Goal: Task Accomplishment & Management: Manage account settings

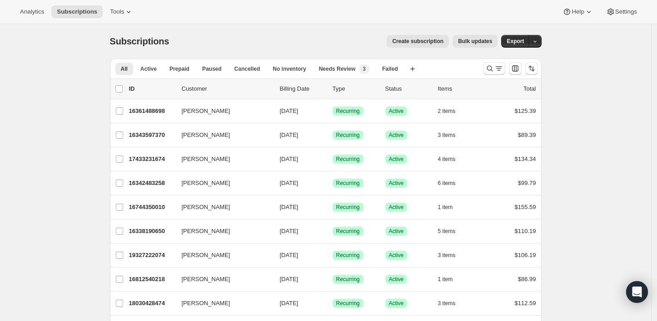
click at [316, 40] on div "Create subscription Bulk updates" at bounding box center [338, 41] width 317 height 13
click at [486, 67] on div at bounding box center [510, 68] width 62 height 18
click at [488, 73] on button "Search and filter results" at bounding box center [494, 68] width 22 height 13
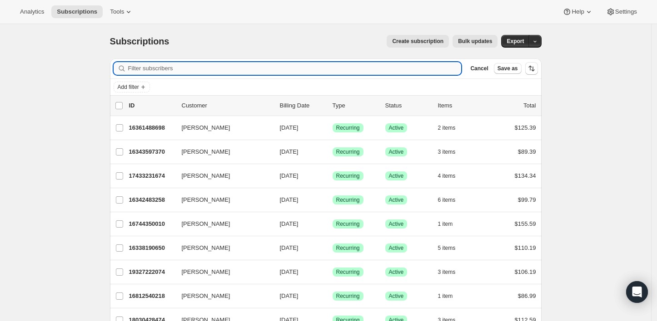
click at [353, 67] on input "Filter subscribers" at bounding box center [294, 68] width 333 height 13
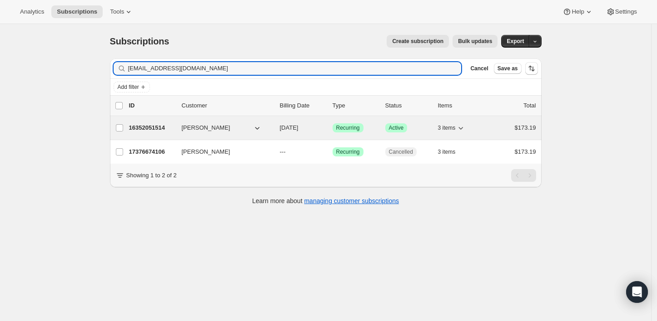
type input "[EMAIL_ADDRESS][DOMAIN_NAME]"
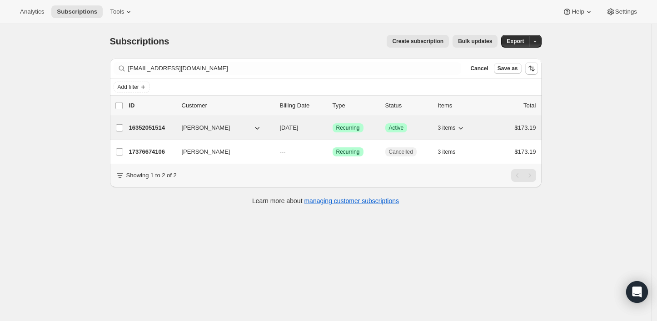
click at [174, 128] on p "16352051514" at bounding box center [151, 127] width 45 height 9
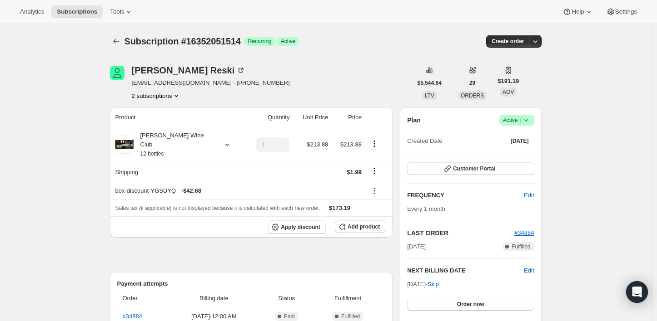
scroll to position [50, 0]
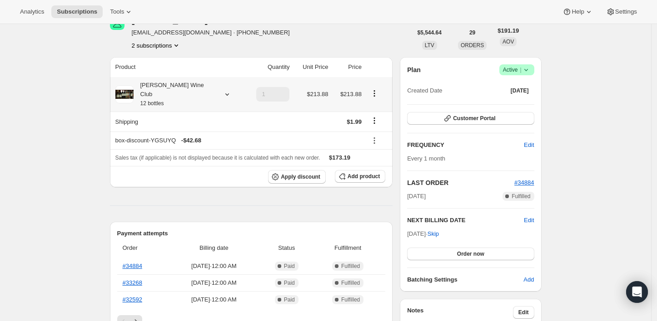
click at [219, 92] on div at bounding box center [225, 94] width 13 height 9
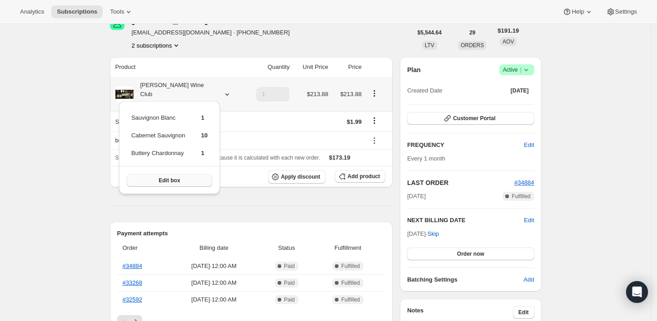
click at [170, 181] on span "Edit box" at bounding box center [168, 180] width 21 height 7
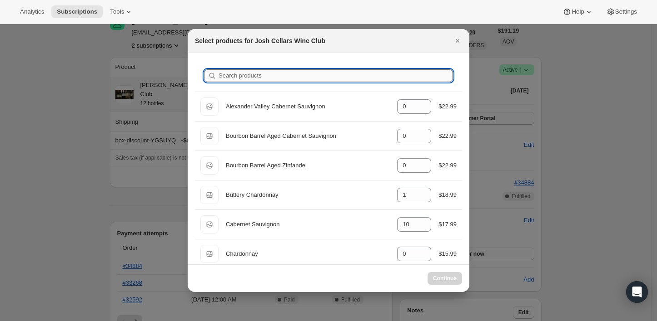
click at [335, 73] on input "Search products" at bounding box center [335, 75] width 234 height 13
type input "no"
type input "10"
type input "0"
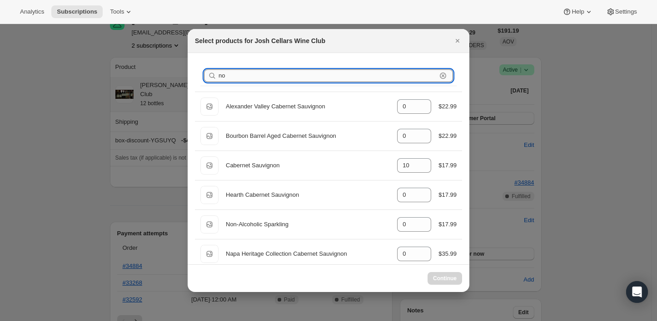
type input "non"
select select "gid://shopify/ProductVariant/49495050322234"
type input "non"
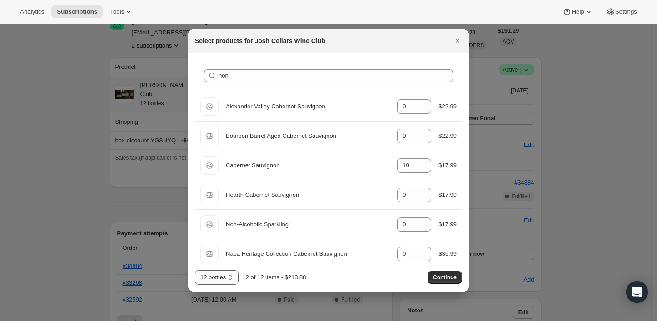
click at [221, 280] on select "6 bottles 12 bottles" at bounding box center [217, 278] width 44 height 15
click at [266, 278] on div "12 of 12 items - $213.88" at bounding box center [274, 277] width 64 height 9
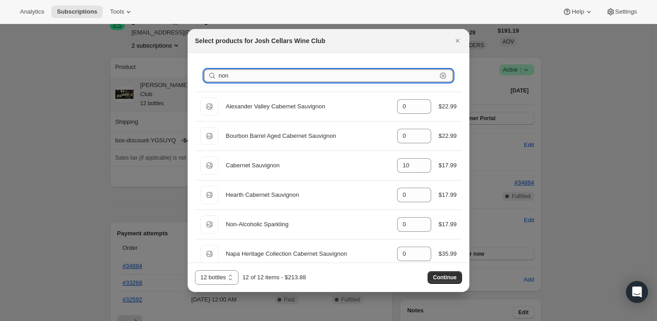
click at [277, 76] on input "non" at bounding box center [327, 75] width 218 height 13
type input "0"
type input "10"
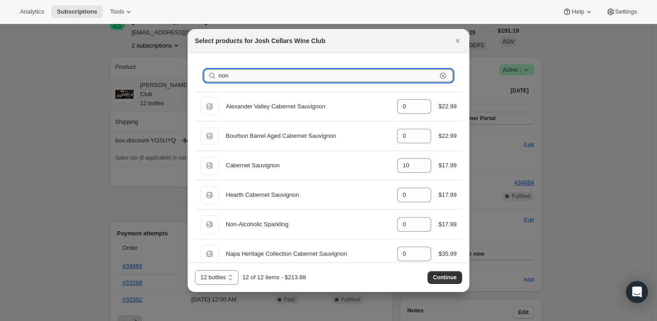
type input "1"
type input "0"
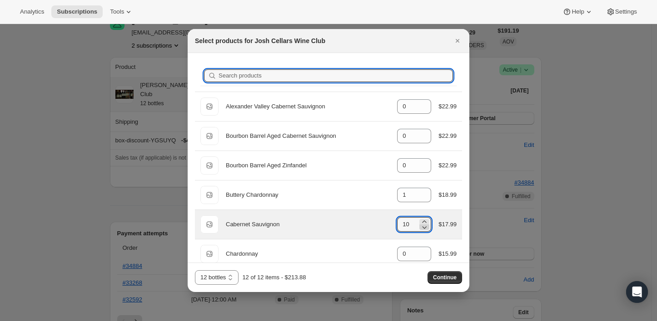
click at [424, 227] on icon ":re9:" at bounding box center [424, 227] width 9 height 9
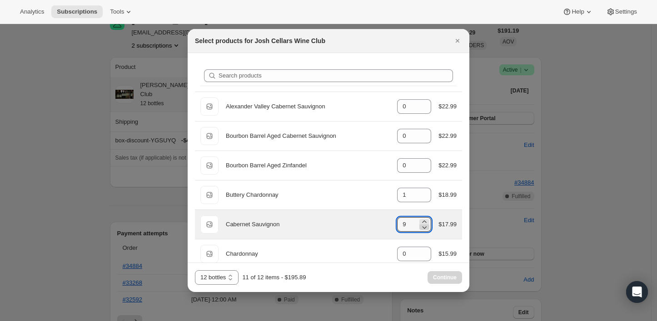
click at [424, 227] on icon ":re9:" at bounding box center [424, 227] width 9 height 9
type input "8"
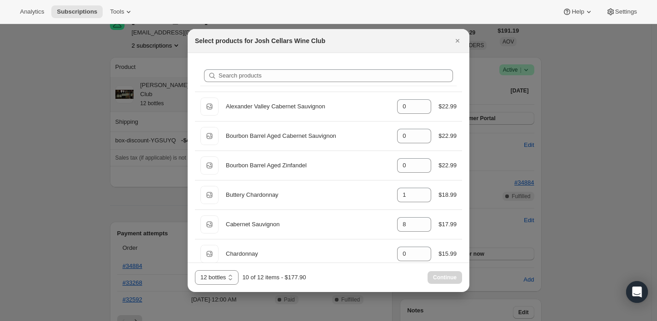
click at [350, 274] on div "6 bottles 12 bottles 12 bottles 10 of 12 items - $177.90 Continue" at bounding box center [328, 278] width 267 height 15
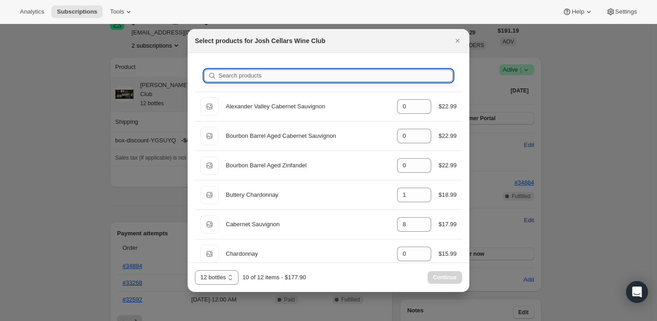
click at [311, 82] on input "Search products" at bounding box center [335, 75] width 234 height 13
type input "n"
type input "1"
type input "no"
type input "8"
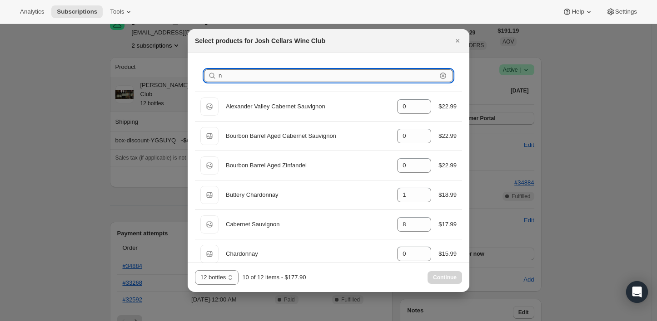
type input "0"
type input "1"
type input "non"
type input "1"
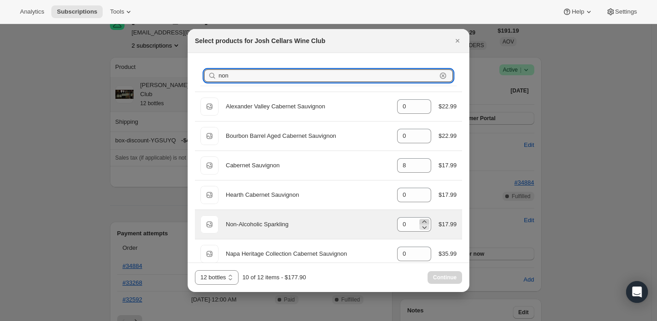
type input "non"
click at [421, 221] on icon ":re9:" at bounding box center [424, 221] width 9 height 9
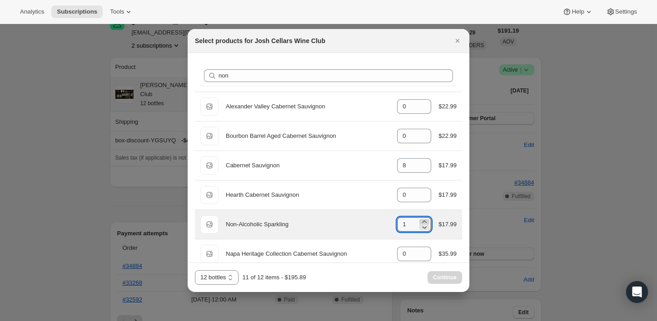
click at [421, 221] on icon ":re9:" at bounding box center [424, 221] width 9 height 9
type input "2"
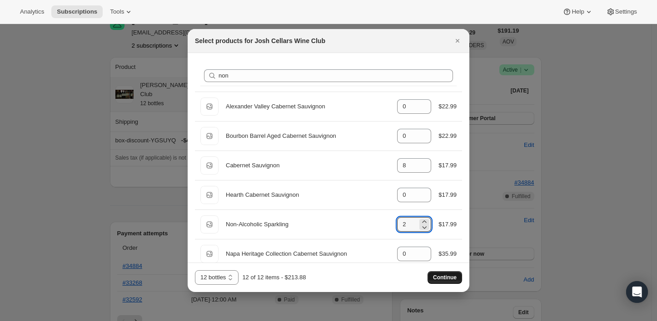
click at [439, 279] on span "Continue" at bounding box center [445, 277] width 24 height 7
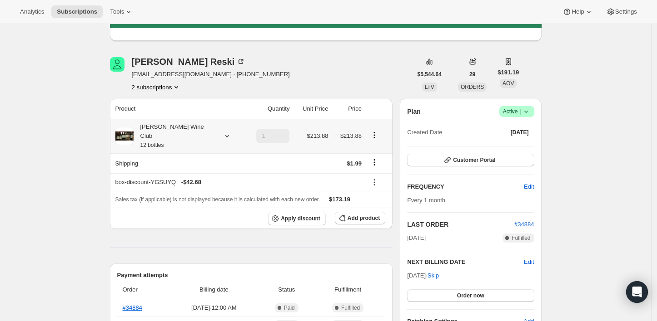
click at [222, 132] on icon at bounding box center [226, 136] width 9 height 9
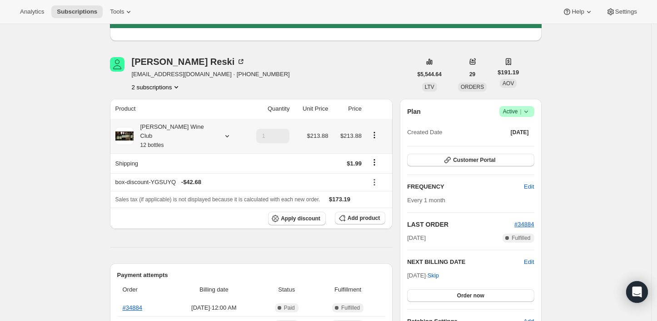
click at [222, 132] on icon at bounding box center [226, 136] width 9 height 9
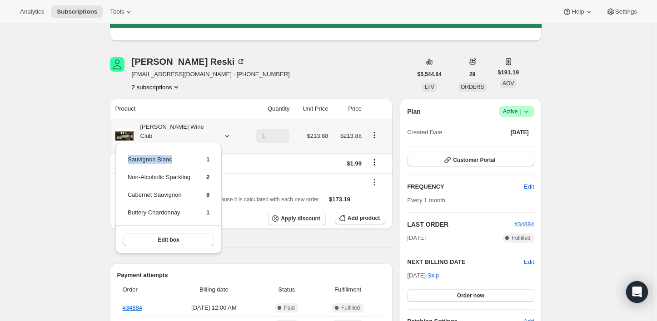
drag, startPoint x: 181, startPoint y: 159, endPoint x: 128, endPoint y: 159, distance: 53.1
click at [128, 159] on td "Sauvignon Blanc" at bounding box center [159, 163] width 64 height 17
copy td "Sauvignon Blanc"
click at [128, 178] on td "Non-Alcoholic Sparkling" at bounding box center [159, 181] width 64 height 17
drag, startPoint x: 128, startPoint y: 210, endPoint x: 182, endPoint y: 210, distance: 53.6
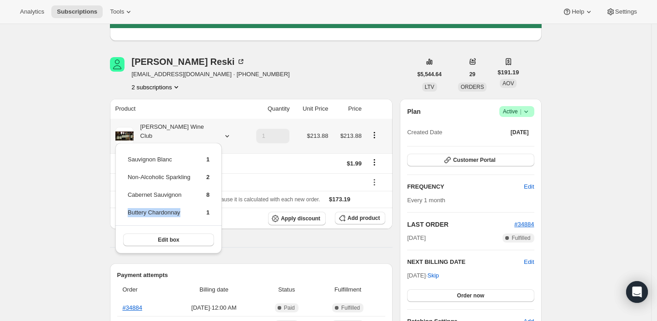
click at [182, 210] on td "Buttery Chardonnay" at bounding box center [159, 216] width 64 height 17
copy td "Buttery Chardonnay"
drag, startPoint x: 126, startPoint y: 174, endPoint x: 195, endPoint y: 178, distance: 68.7
click at [195, 178] on table "Sauvignon Blanc 1 Non-Alcoholic Sparkling 2 Cabernet Sauvignon 8 Buttery Chardo…" at bounding box center [168, 190] width 84 height 72
copy td "Non-Alcoholic Sparkling"
